Goal: Find specific page/section: Find specific page/section

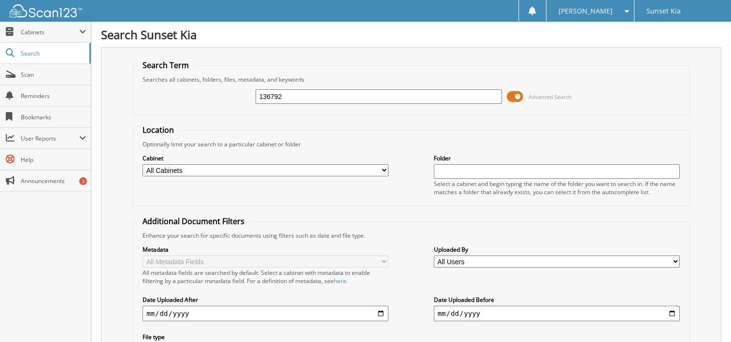
drag, startPoint x: 381, startPoint y: 93, endPoint x: 116, endPoint y: 81, distance: 265.2
click at [116, 81] on div "Search Term Searches all cabinets, folders, files, metadata, and keywords 13679…" at bounding box center [411, 228] width 621 height 362
type input "130249"
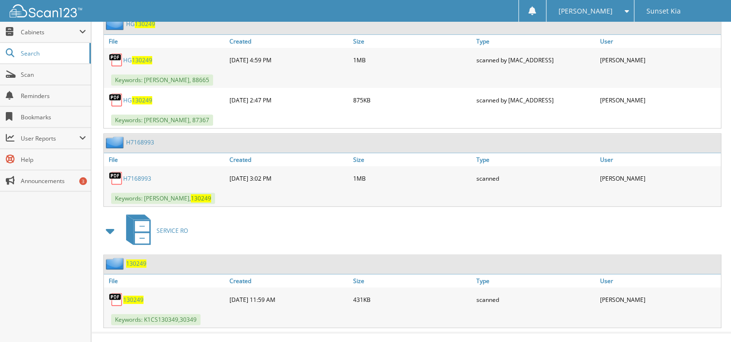
scroll to position [477, 0]
click at [140, 174] on link "H7168993" at bounding box center [137, 178] width 28 height 8
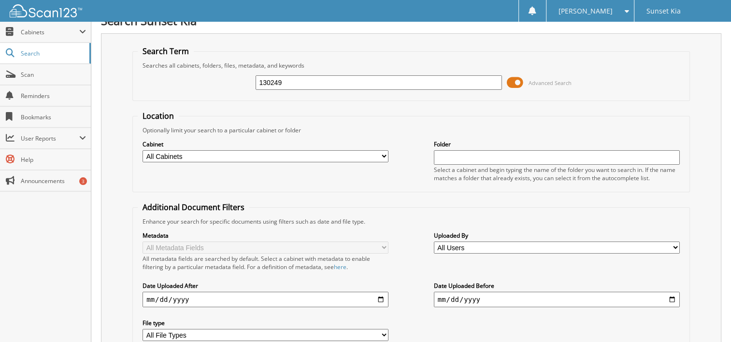
scroll to position [0, 0]
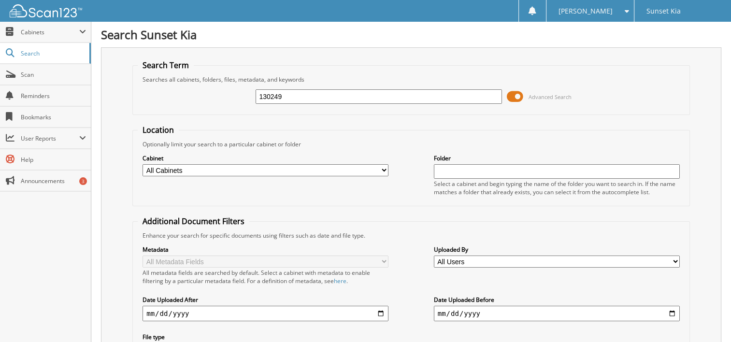
drag, startPoint x: 340, startPoint y: 96, endPoint x: 199, endPoint y: 80, distance: 142.5
click at [199, 80] on fieldset "Search Term Searches all cabinets, folders, files, metadata, and keywords 13024…" at bounding box center [411, 87] width 558 height 55
type input "132045"
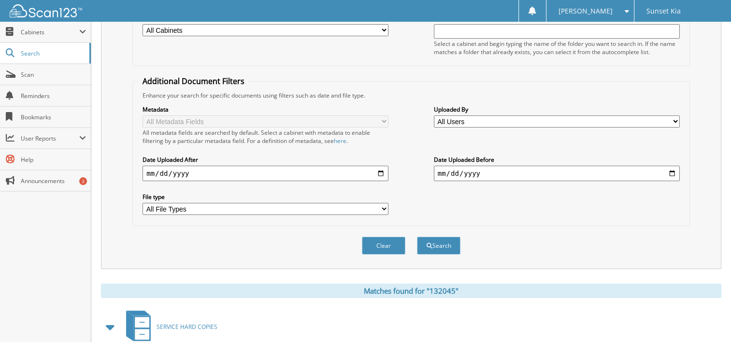
scroll to position [241, 0]
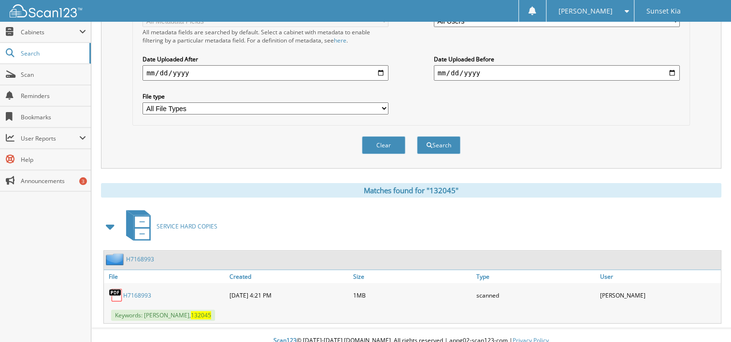
click at [140, 292] on link "H7168993" at bounding box center [137, 296] width 28 height 8
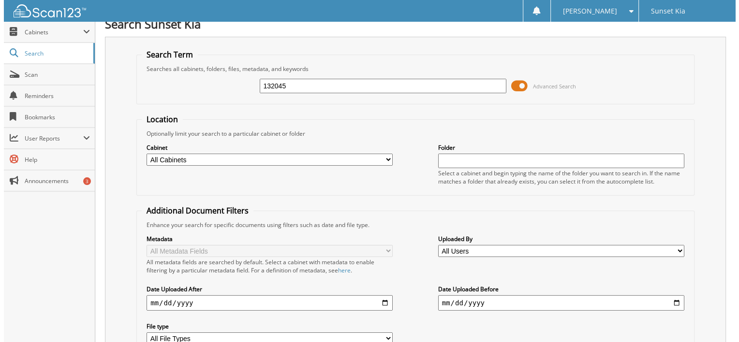
scroll to position [0, 0]
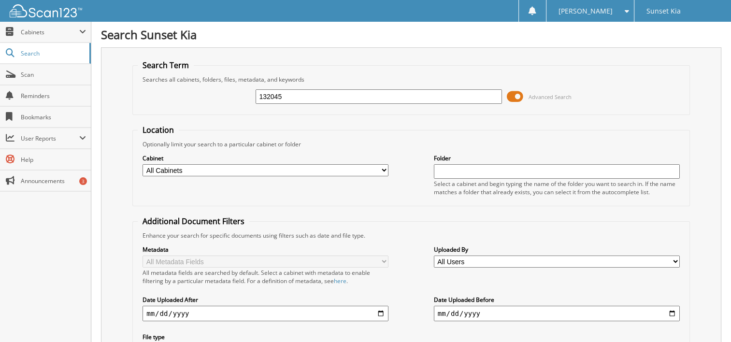
click at [522, 95] on span at bounding box center [515, 96] width 16 height 15
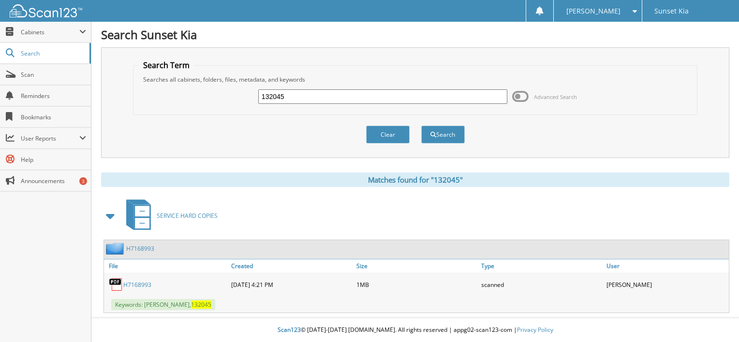
drag, startPoint x: 330, startPoint y: 97, endPoint x: 159, endPoint y: 91, distance: 170.7
click at [156, 92] on div "132045 Advanced Search" at bounding box center [415, 97] width 554 height 26
type input "134484"
click at [421, 126] on button "Search" at bounding box center [443, 135] width 44 height 18
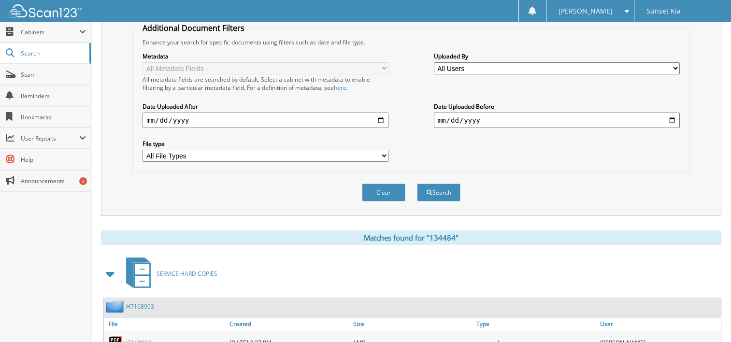
scroll to position [241, 0]
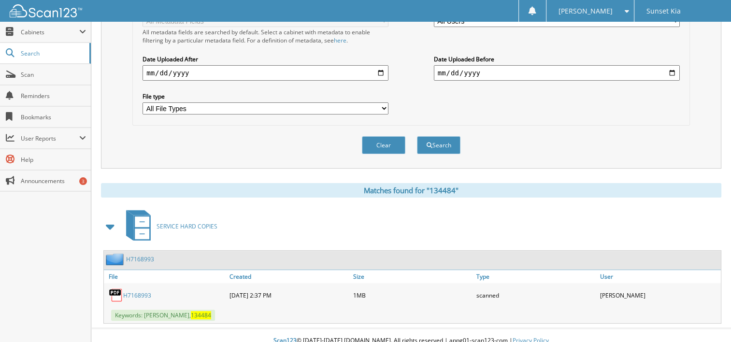
click at [141, 292] on link "H7168993" at bounding box center [137, 296] width 28 height 8
